Goal: Task Accomplishment & Management: Manage account settings

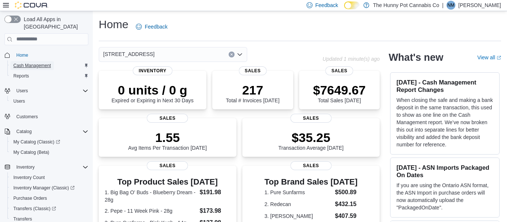
click at [33, 63] on span "Cash Management" at bounding box center [31, 66] width 37 height 6
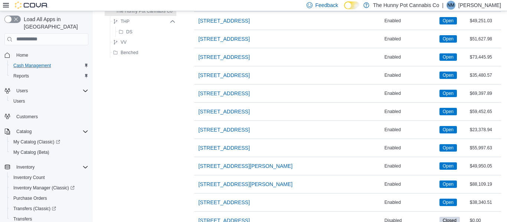
scroll to position [612, 0]
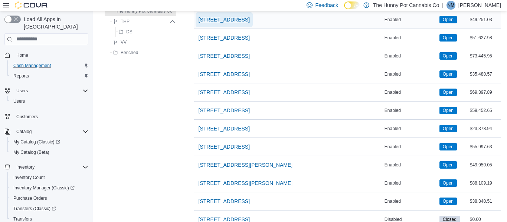
click at [233, 21] on span "[STREET_ADDRESS]" at bounding box center [224, 19] width 51 height 7
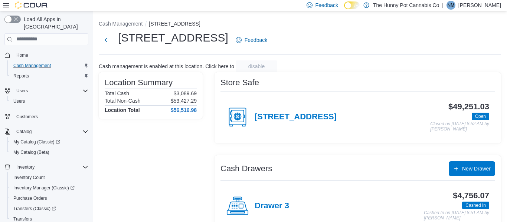
click at [306, 91] on div "Store Safe 40 Centennial Parkway $49,251.03 Open Closed on October 1, 2025 8:52…" at bounding box center [358, 107] width 287 height 71
click at [316, 118] on h4 "40 Centennial Parkway" at bounding box center [296, 117] width 82 height 10
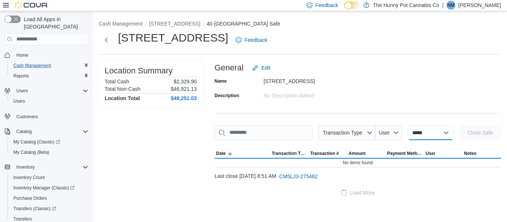
click at [412, 133] on select "**********" at bounding box center [431, 132] width 46 height 15
select select "**********"
click at [408, 125] on select "**********" at bounding box center [431, 132] width 46 height 15
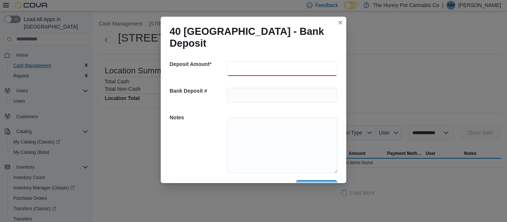
click at [245, 70] on input "number" at bounding box center [282, 68] width 111 height 15
type input "**"
click at [235, 136] on textarea at bounding box center [282, 146] width 111 height 56
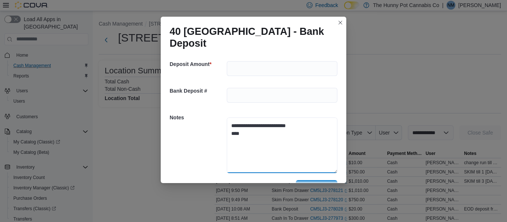
click at [240, 150] on textarea "**********" at bounding box center [282, 146] width 111 height 56
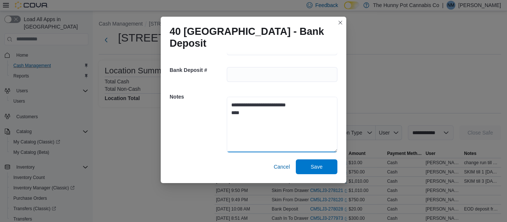
click at [252, 124] on textarea "**********" at bounding box center [282, 125] width 111 height 56
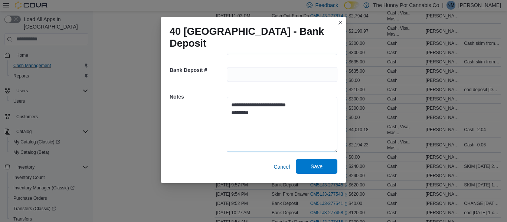
type textarea "**********"
click at [304, 168] on span "Save" at bounding box center [316, 166] width 33 height 15
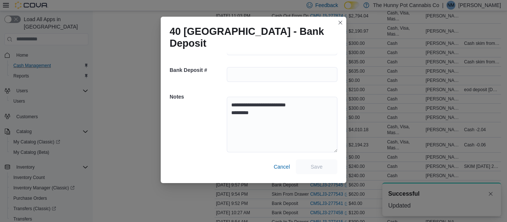
scroll to position [0, 0]
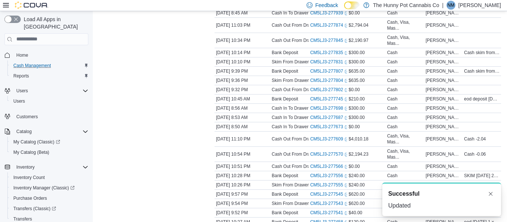
select select
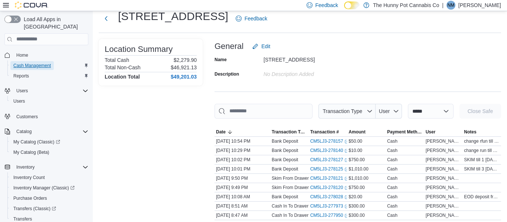
click at [43, 63] on span "Cash Management" at bounding box center [31, 66] width 37 height 6
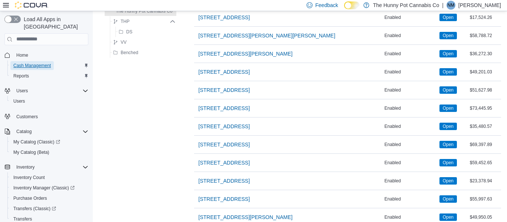
scroll to position [558, 0]
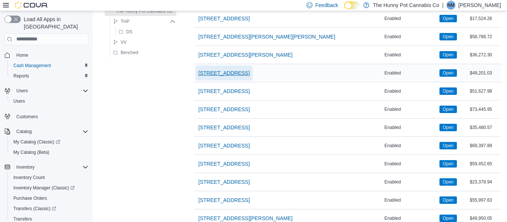
click at [225, 71] on span "[STREET_ADDRESS]" at bounding box center [224, 72] width 51 height 7
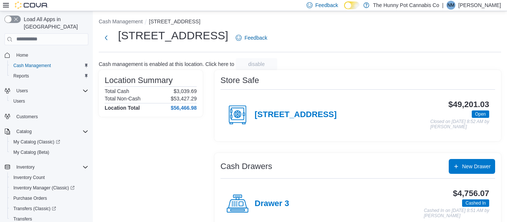
scroll to position [100, 0]
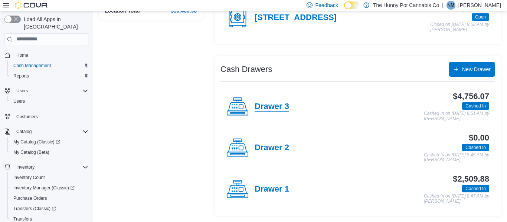
click at [276, 107] on h4 "Drawer 3" at bounding box center [272, 107] width 35 height 10
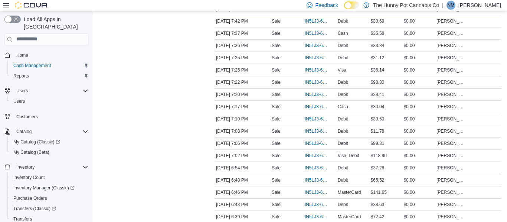
scroll to position [696, 0]
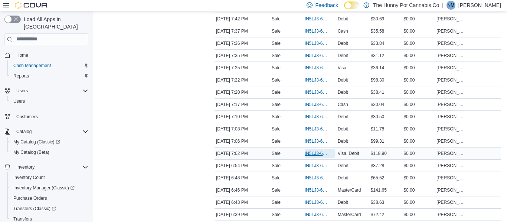
click at [314, 156] on span "IN5LJ3-6144365" at bounding box center [316, 154] width 23 height 6
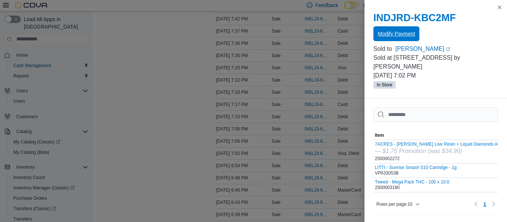
click at [386, 37] on span "Modify Payment" at bounding box center [396, 33] width 37 height 7
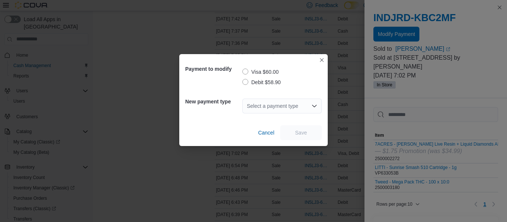
click at [248, 79] on label "Debit $58.90" at bounding box center [261, 82] width 38 height 9
click at [283, 112] on div "Select a payment type" at bounding box center [281, 106] width 79 height 15
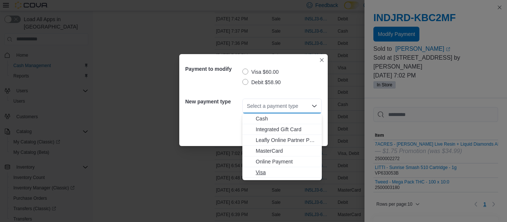
click at [264, 169] on span "Visa" at bounding box center [287, 172] width 62 height 7
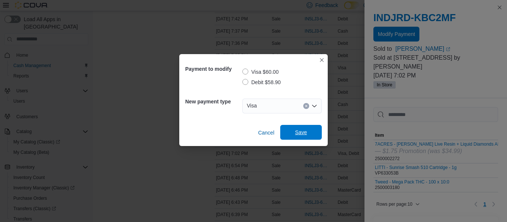
click at [290, 134] on span "Save" at bounding box center [301, 132] width 33 height 15
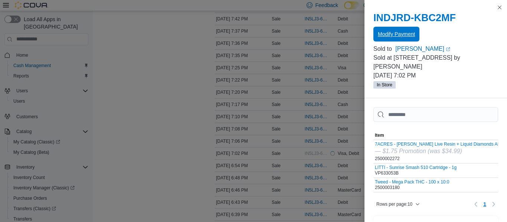
scroll to position [0, 0]
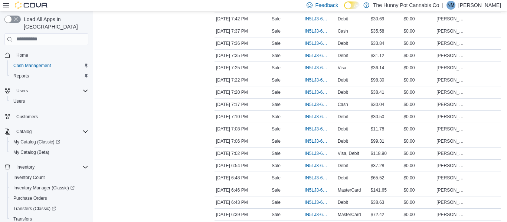
click at [290, 134] on td "Transaction Type Sale" at bounding box center [286, 129] width 33 height 12
click at [315, 155] on span "IN5LJ3-6144365" at bounding box center [316, 154] width 23 height 6
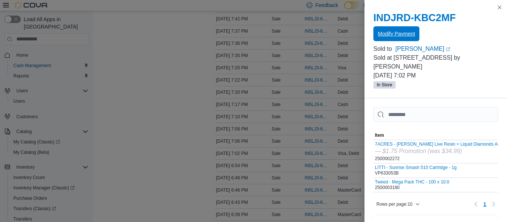
click at [407, 29] on span "Modify Payment" at bounding box center [396, 33] width 37 height 15
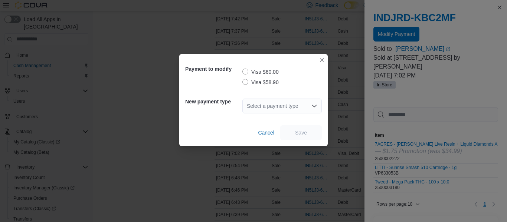
click at [247, 71] on label "Visa $60.00" at bounding box center [260, 72] width 36 height 9
click at [300, 111] on div "Select a payment type" at bounding box center [281, 106] width 79 height 15
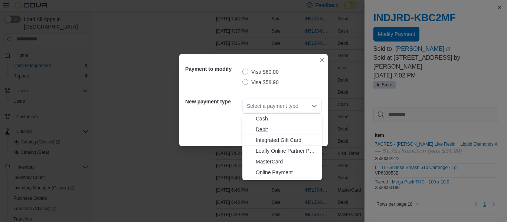
click at [264, 129] on span "Debit" at bounding box center [287, 129] width 62 height 7
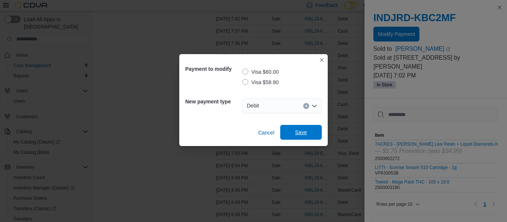
click at [301, 131] on span "Save" at bounding box center [301, 132] width 12 height 7
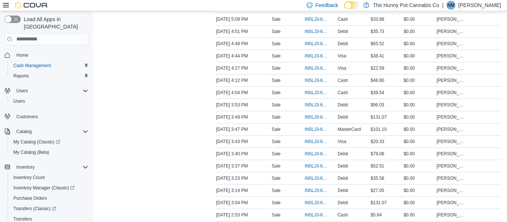
scroll to position [1034, 0]
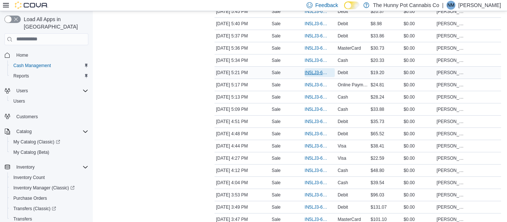
click at [313, 72] on span "IN5LJ3-6143062" at bounding box center [316, 73] width 23 height 6
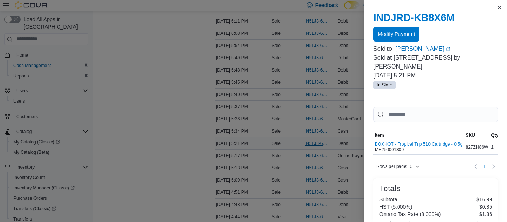
scroll to position [965, 0]
click at [390, 42] on div at bounding box center [436, 43] width 125 height 3
click at [398, 32] on span "Modify Payment" at bounding box center [396, 33] width 37 height 7
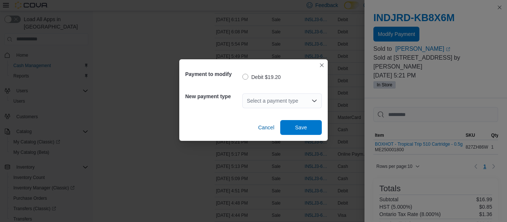
click at [292, 102] on div "Select a payment type" at bounding box center [281, 101] width 79 height 15
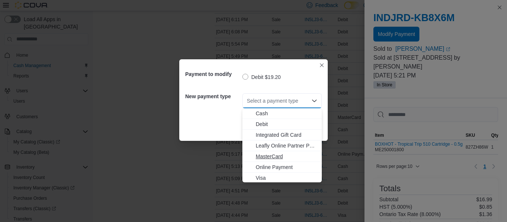
click at [274, 156] on span "MasterCard" at bounding box center [287, 156] width 62 height 7
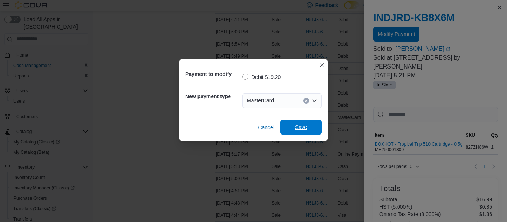
click at [301, 132] on span "Save" at bounding box center [301, 127] width 33 height 15
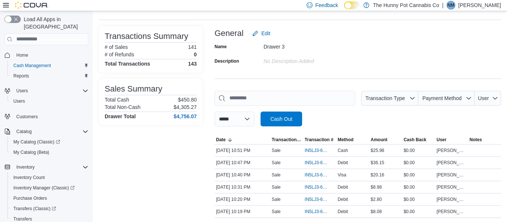
scroll to position [0, 0]
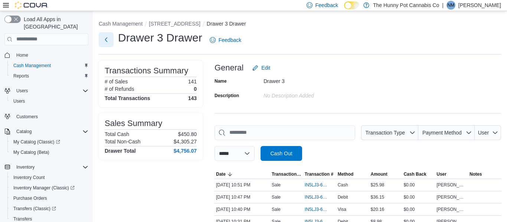
click at [106, 40] on button "Next" at bounding box center [106, 39] width 15 height 15
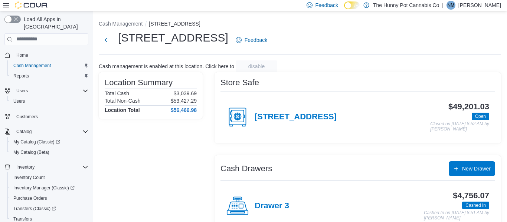
scroll to position [100, 0]
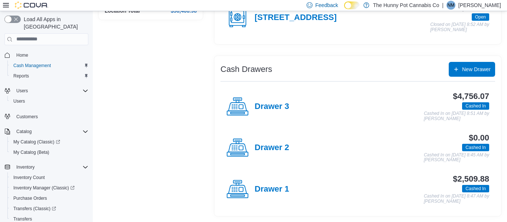
click at [281, 195] on div "Drawer 1" at bounding box center [257, 190] width 63 height 22
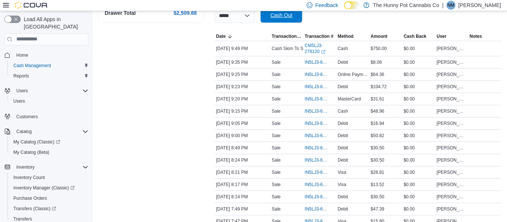
scroll to position [116, 0]
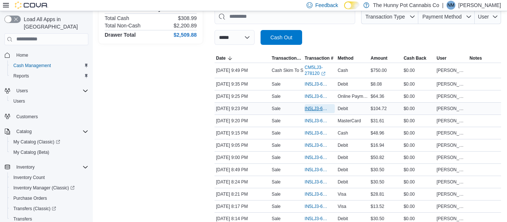
click at [310, 107] on span "IN5LJ3-6146024" at bounding box center [316, 109] width 23 height 6
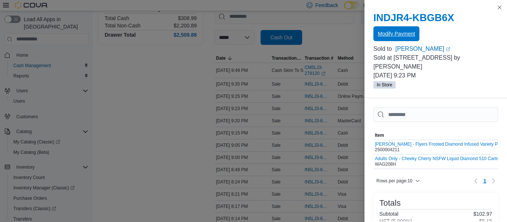
click at [387, 38] on span "Modify Payment" at bounding box center [396, 33] width 37 height 15
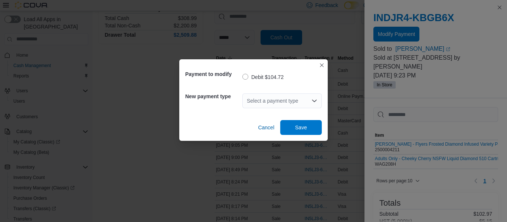
click at [309, 102] on div "Select a payment type" at bounding box center [281, 101] width 79 height 15
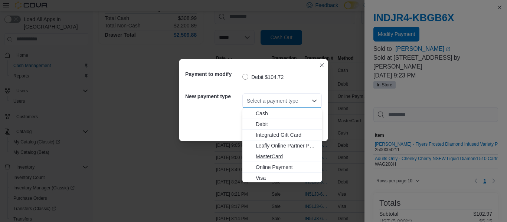
click at [275, 159] on span "MasterCard" at bounding box center [287, 156] width 62 height 7
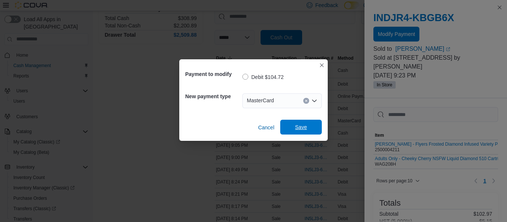
click at [298, 129] on span "Save" at bounding box center [301, 127] width 12 height 7
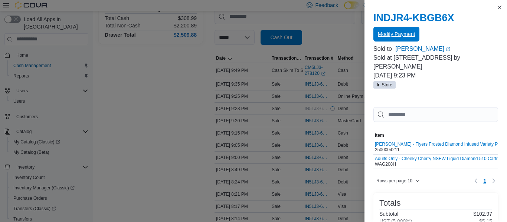
scroll to position [0, 0]
